Goal: Information Seeking & Learning: Learn about a topic

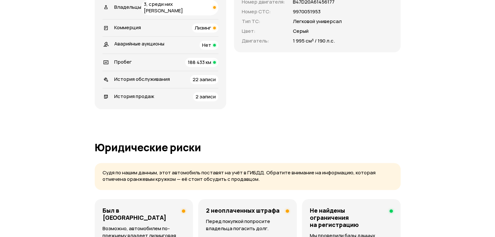
scroll to position [325, 0]
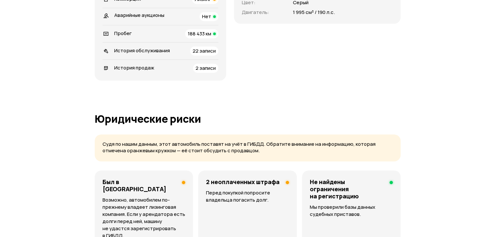
click at [169, 54] on span "История обслуживания" at bounding box center [142, 50] width 56 height 7
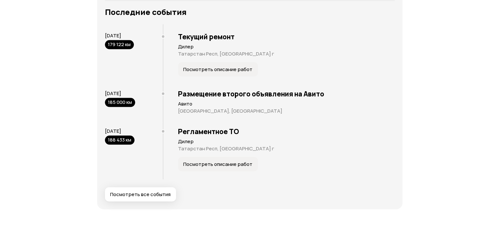
scroll to position [1385, 0]
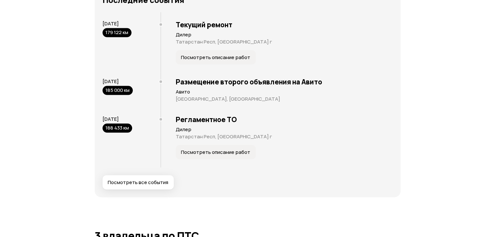
click at [207, 54] on span "Посмотреть описание работ" at bounding box center [215, 57] width 69 height 7
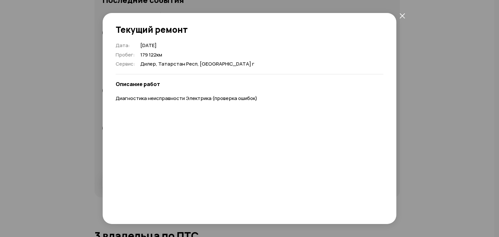
click at [404, 14] on icon "закрыть" at bounding box center [402, 15] width 5 height 5
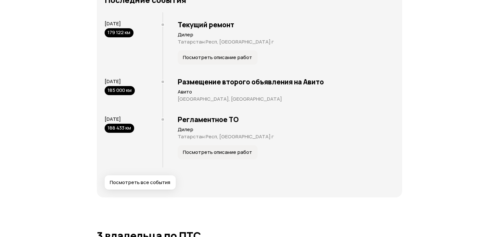
drag, startPoint x: 429, startPoint y: 147, endPoint x: 436, endPoint y: 142, distance: 7.9
click at [431, 146] on div "Отчёт от 10 октября 2025 года Полностью сформирован   Скачать PDF   Поделиться …" at bounding box center [249, 167] width 499 height 3059
click at [63, 144] on div "Отчёт от 10 октября 2025 года Полностью сформирован   Скачать PDF   Поделиться …" at bounding box center [249, 167] width 499 height 3059
click at [135, 180] on span "Посмотреть все события" at bounding box center [140, 182] width 60 height 7
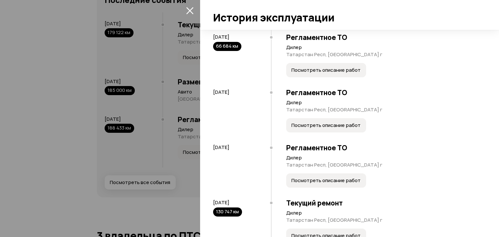
scroll to position [542, 0]
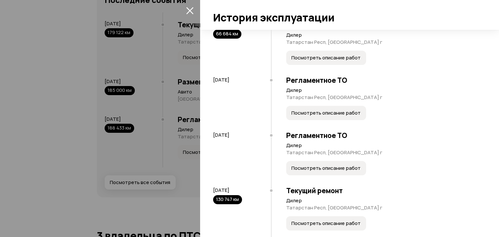
click at [326, 116] on span "Посмотреть описание работ" at bounding box center [326, 113] width 69 height 7
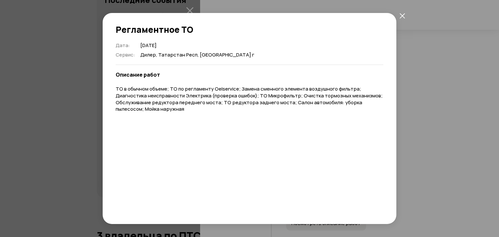
click at [404, 17] on icon "закрыть" at bounding box center [403, 16] width 6 height 6
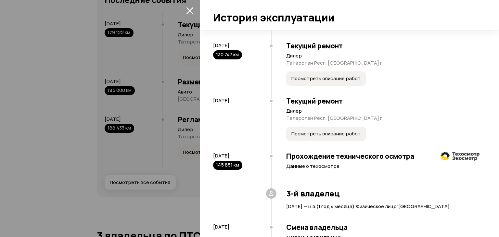
scroll to position [704, 0]
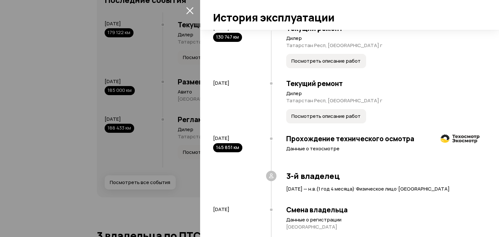
click at [330, 120] on span "Посмотреть описание работ" at bounding box center [326, 116] width 69 height 7
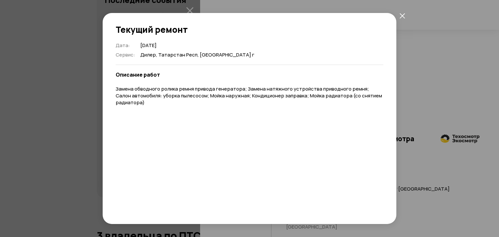
click at [402, 15] on icon "закрыть" at bounding box center [402, 15] width 5 height 5
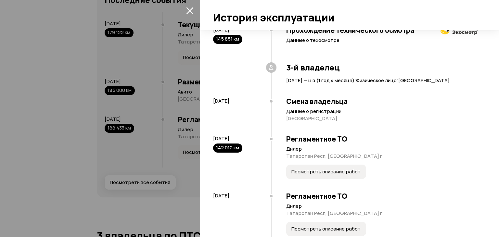
scroll to position [867, 0]
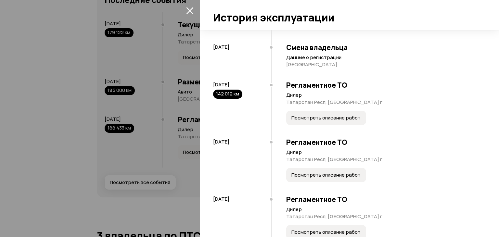
click at [322, 121] on span "Посмотреть описание работ" at bounding box center [326, 118] width 69 height 7
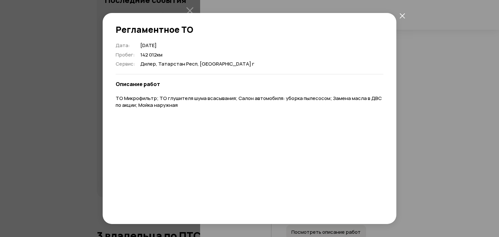
click at [401, 18] on icon "закрыть" at bounding box center [403, 16] width 6 height 6
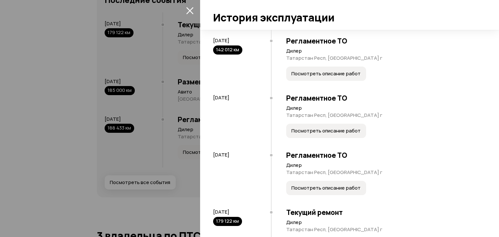
scroll to position [921, 0]
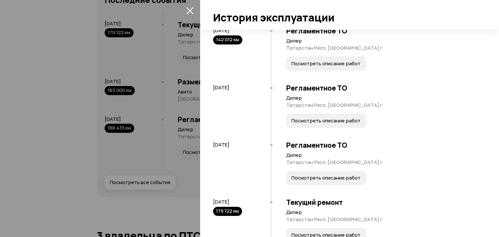
click at [321, 124] on span "Посмотреть описание работ" at bounding box center [326, 121] width 69 height 7
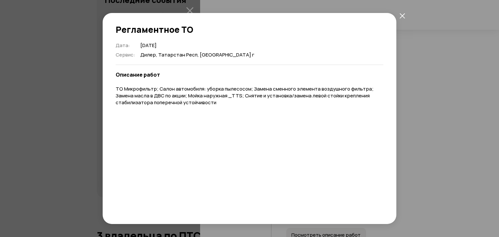
click at [401, 17] on icon "закрыть" at bounding box center [403, 16] width 6 height 6
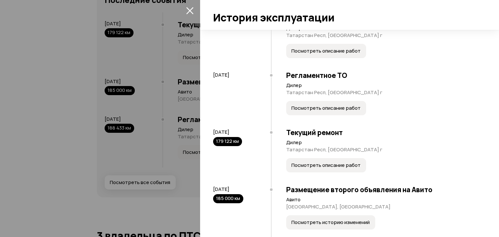
scroll to position [1029, 0]
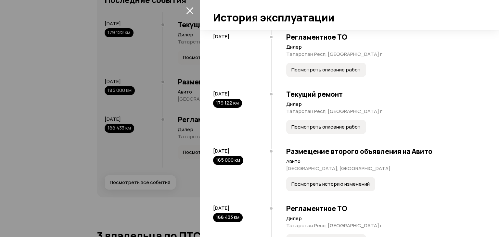
click at [318, 73] on span "Посмотреть описание работ" at bounding box center [326, 70] width 69 height 7
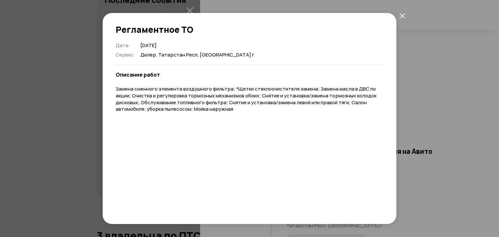
click at [403, 16] on icon "закрыть" at bounding box center [403, 16] width 6 height 6
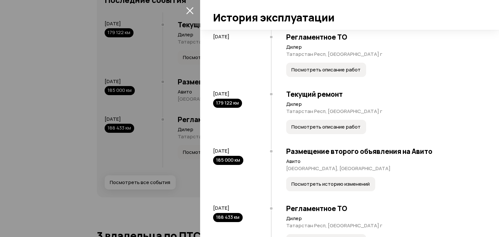
scroll to position [1084, 0]
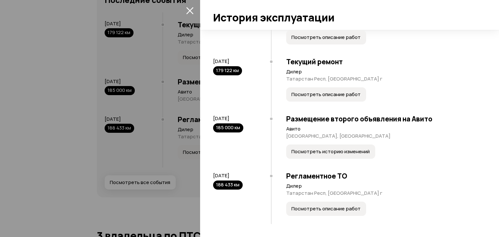
click at [325, 155] on span "Посмотреть историю изменений" at bounding box center [331, 152] width 78 height 7
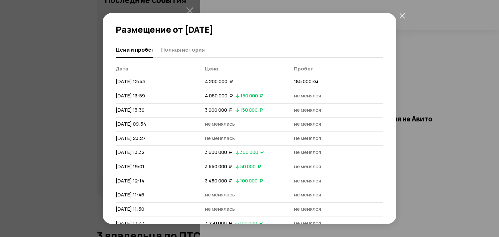
scroll to position [0, 0]
click at [403, 14] on icon "закрыть" at bounding box center [403, 16] width 6 height 6
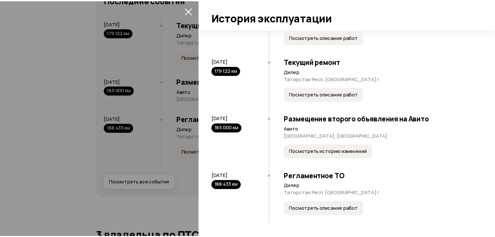
scroll to position [1087, 0]
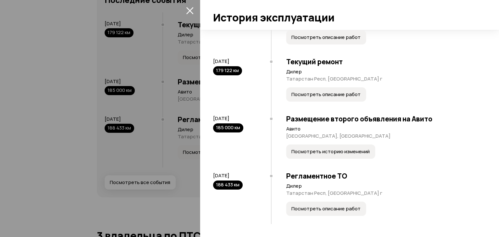
click at [324, 209] on span "Посмотреть описание работ" at bounding box center [326, 209] width 69 height 7
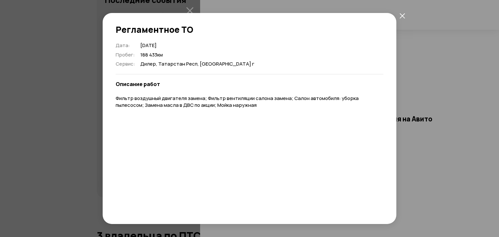
click at [405, 15] on icon "закрыть" at bounding box center [403, 16] width 6 height 6
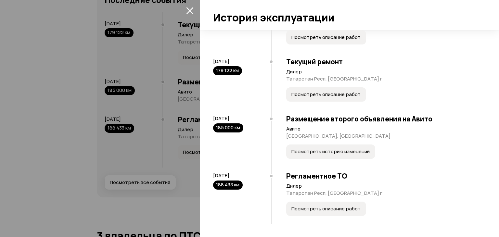
click at [192, 11] on icon "закрыть" at bounding box center [189, 10] width 7 height 7
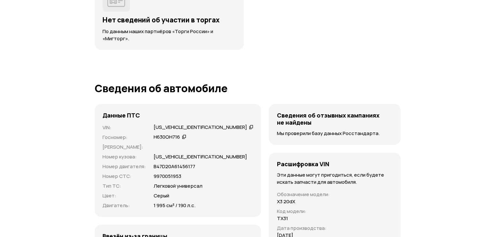
scroll to position [2198, 0]
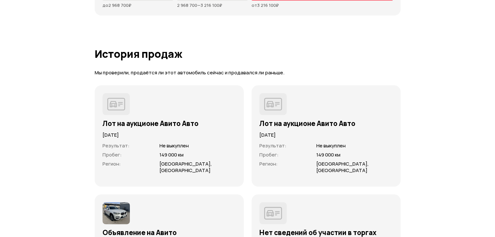
scroll to position [1897, 0]
